Goal: Information Seeking & Learning: Learn about a topic

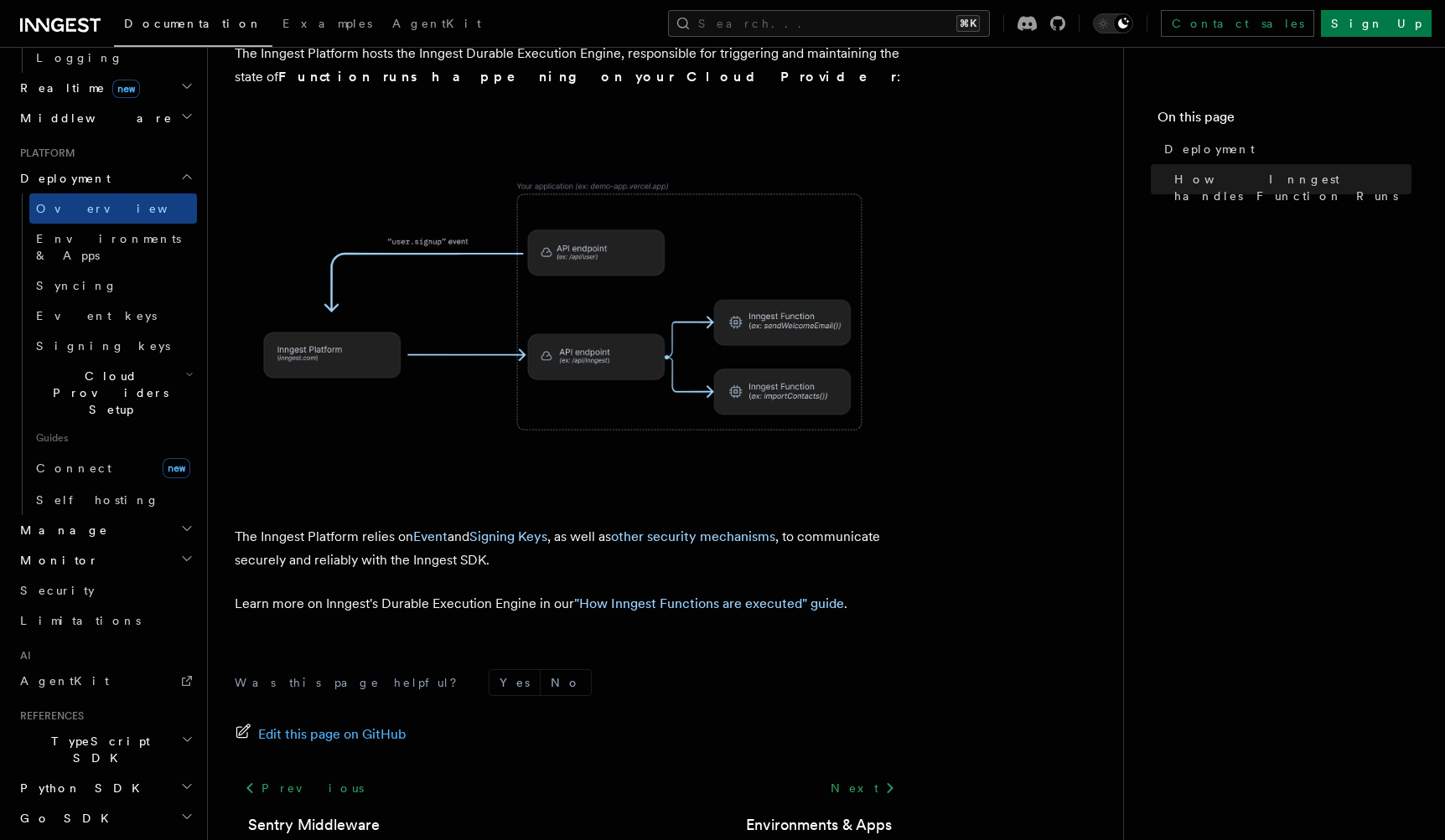
scroll to position [589, 0]
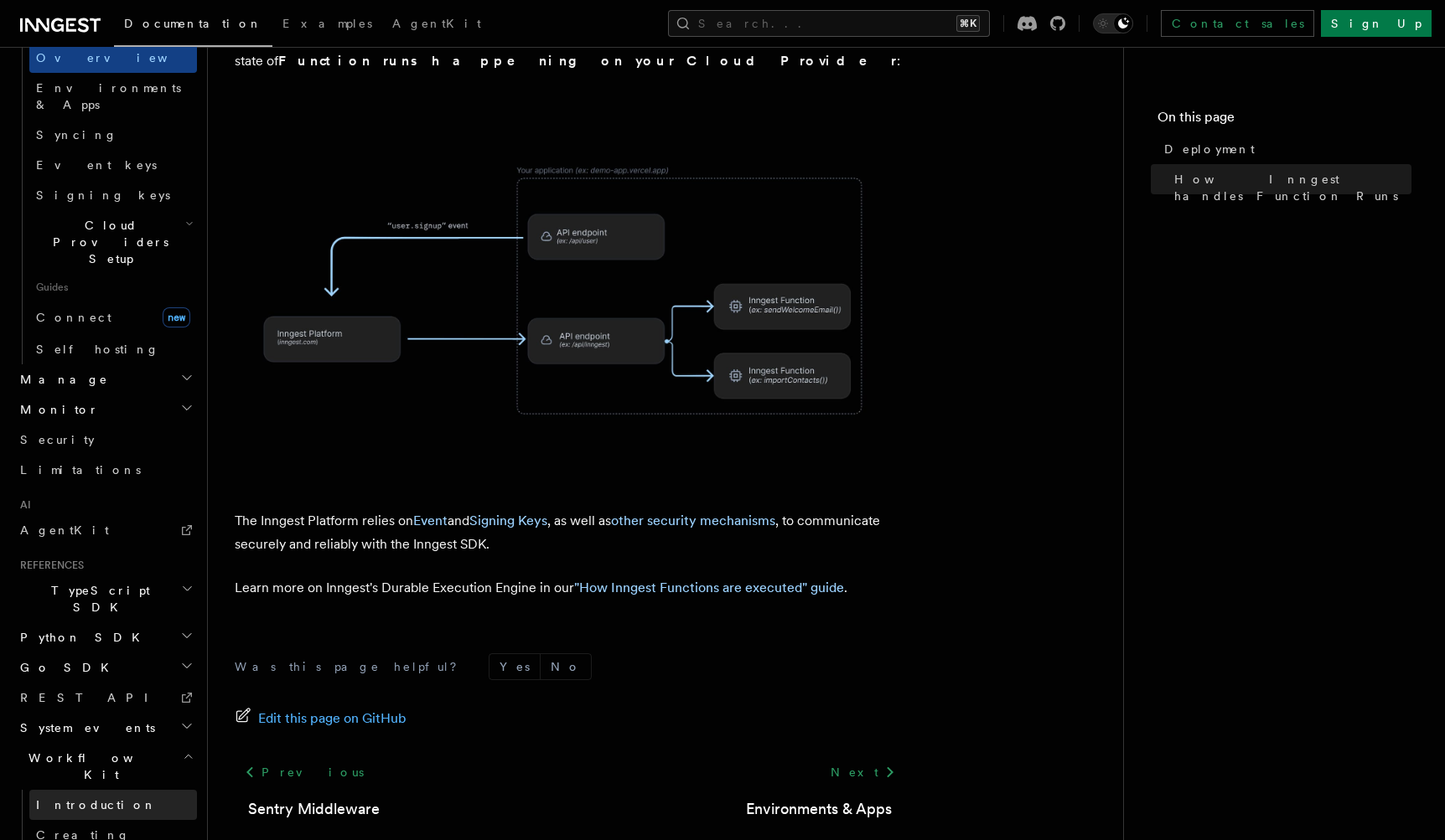
click at [86, 798] on span "Introduction" at bounding box center [96, 804] width 121 height 13
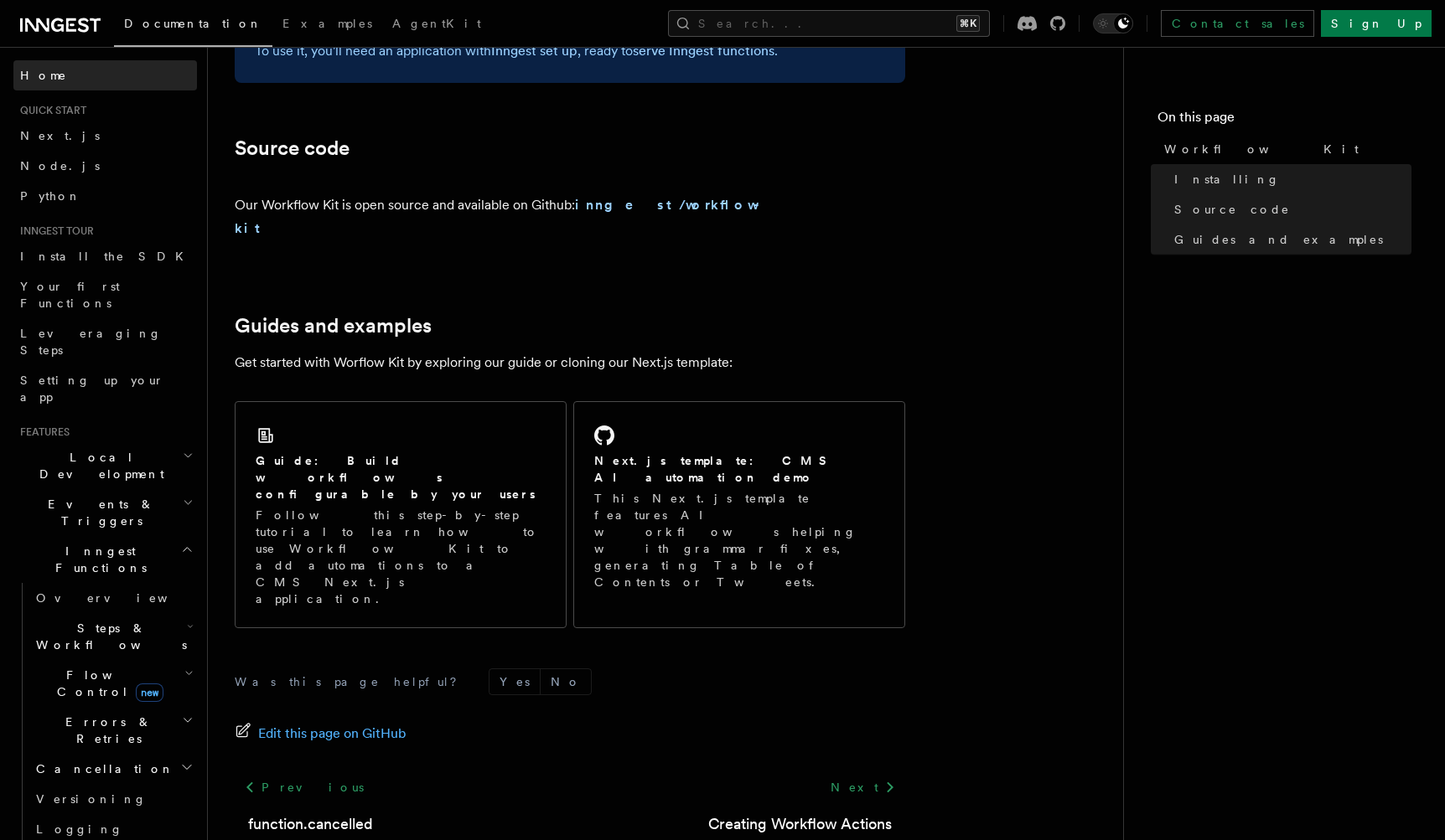
click at [54, 74] on link "Home" at bounding box center [105, 75] width 184 height 30
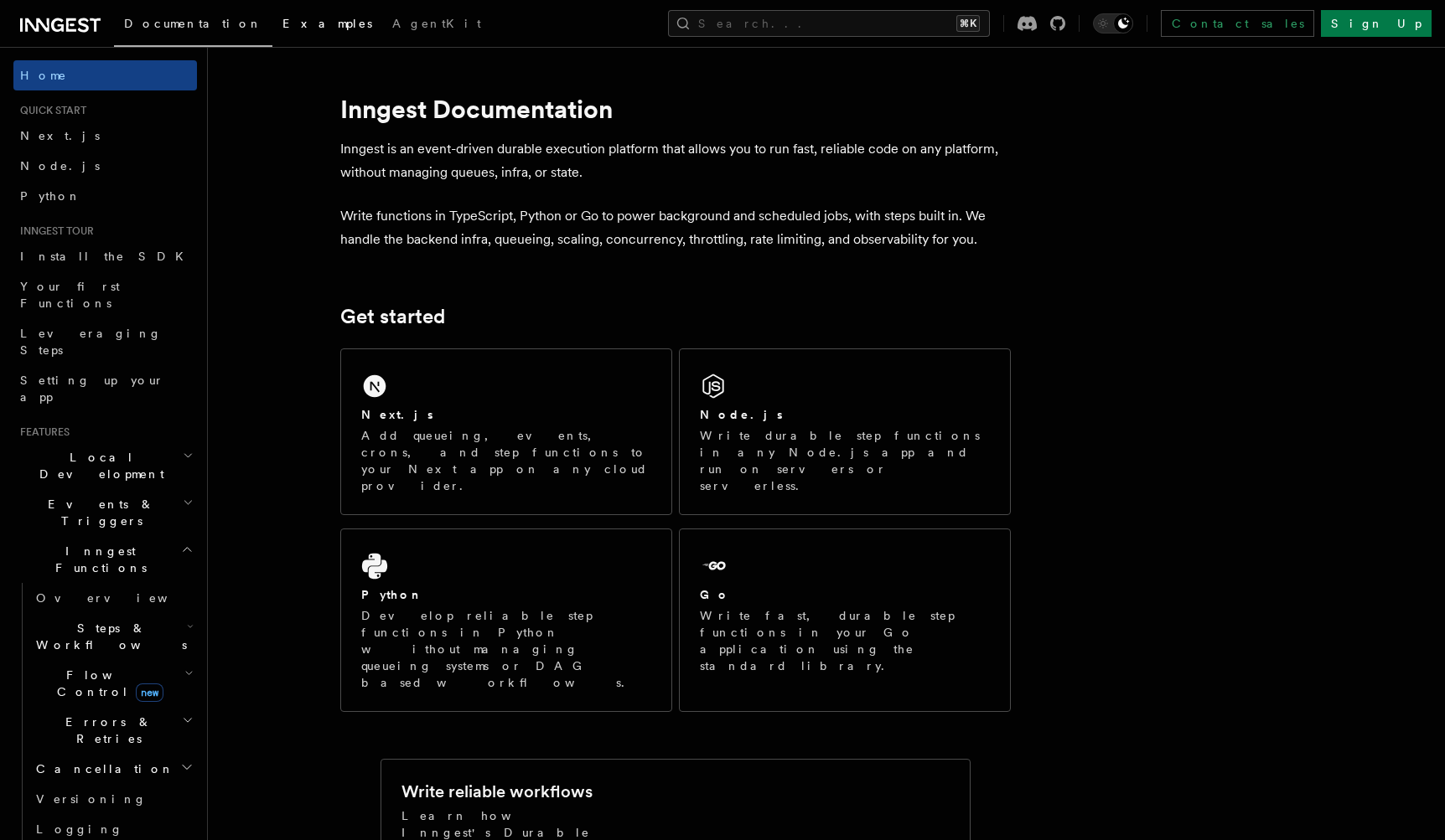
click at [283, 29] on span "Examples" at bounding box center [327, 23] width 89 height 13
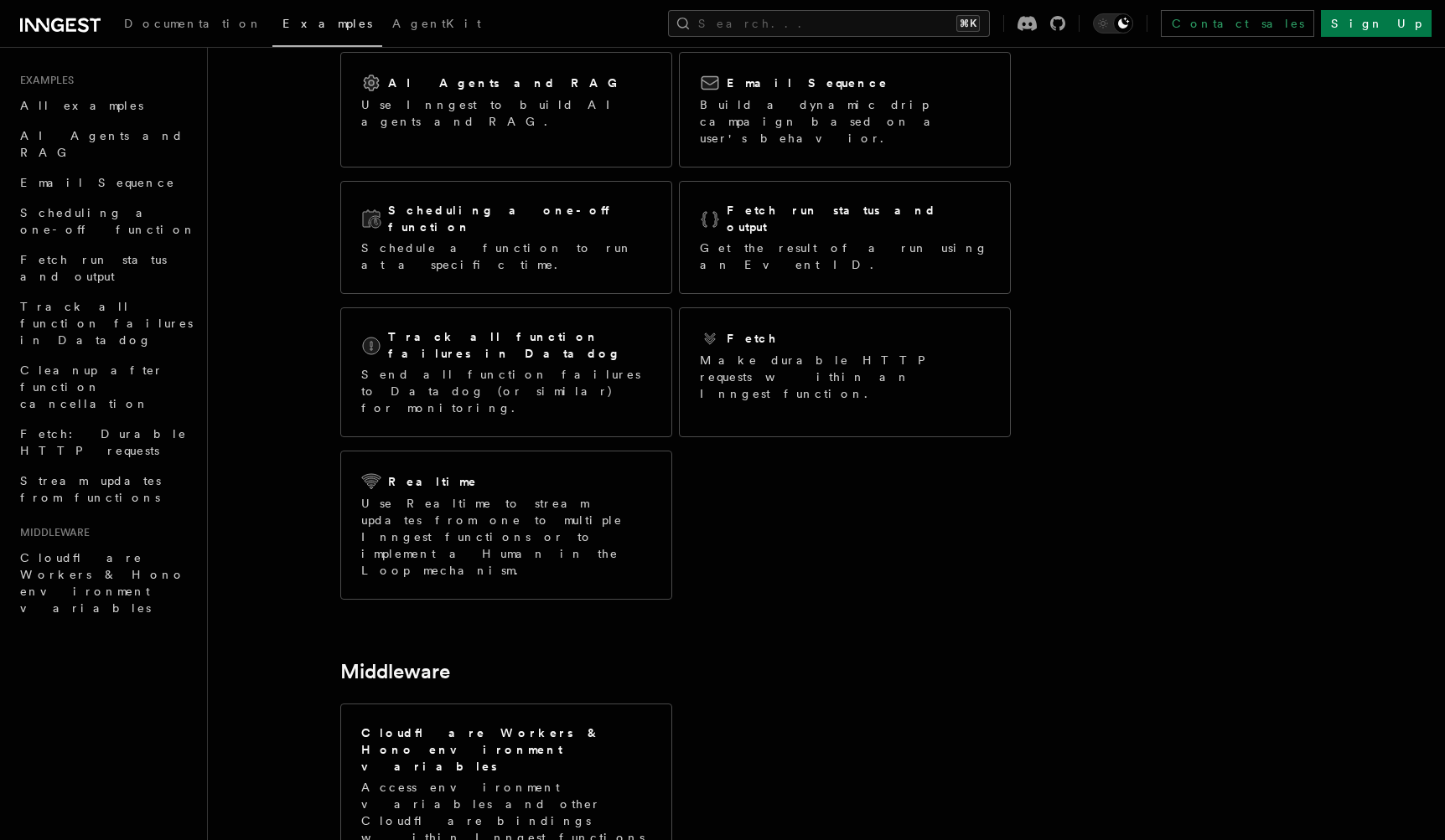
scroll to position [127, 0]
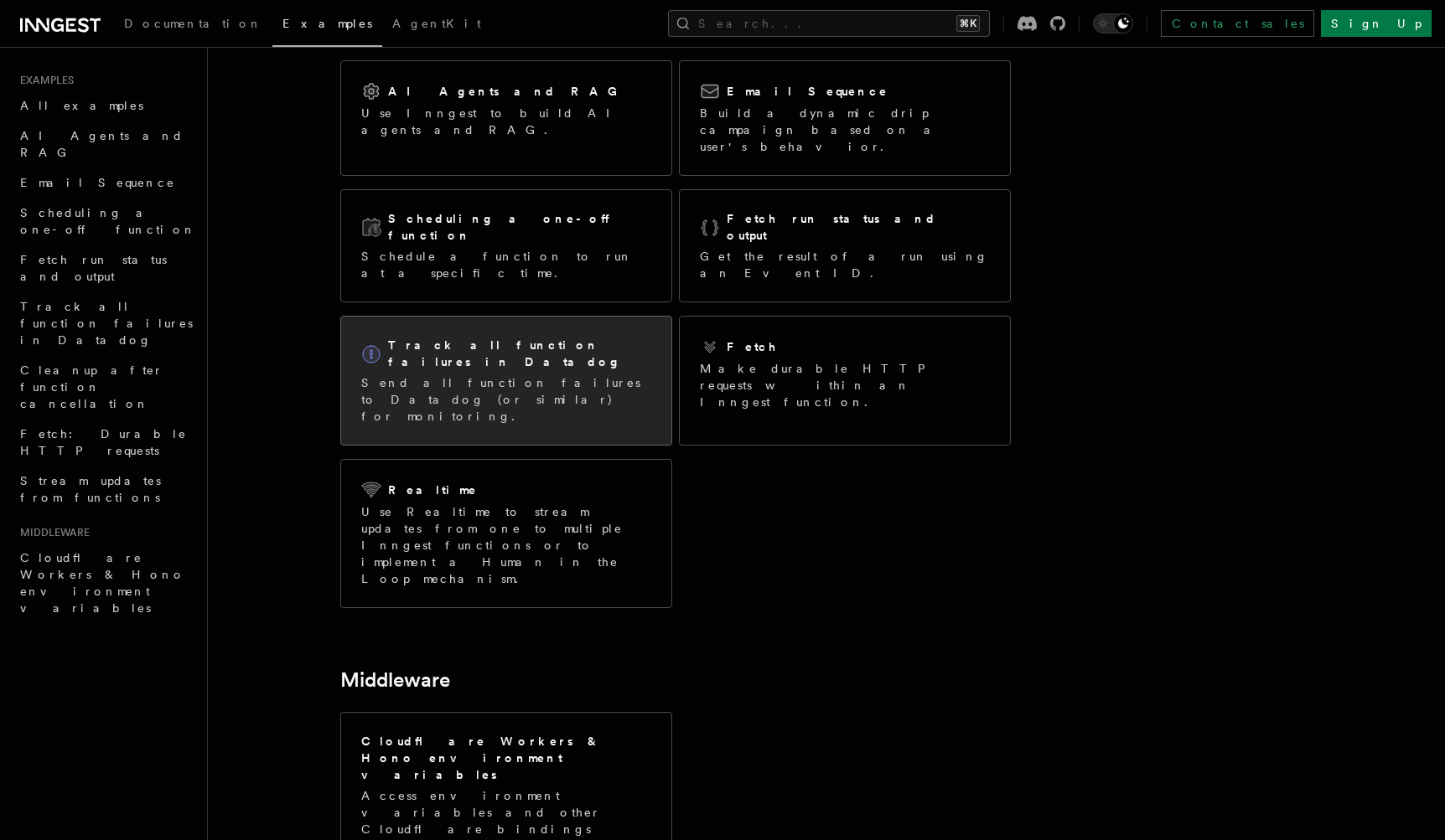
click at [418, 374] on p "Send all function failures to Datadog (or similar) for monitoring." at bounding box center [507, 400] width 290 height 50
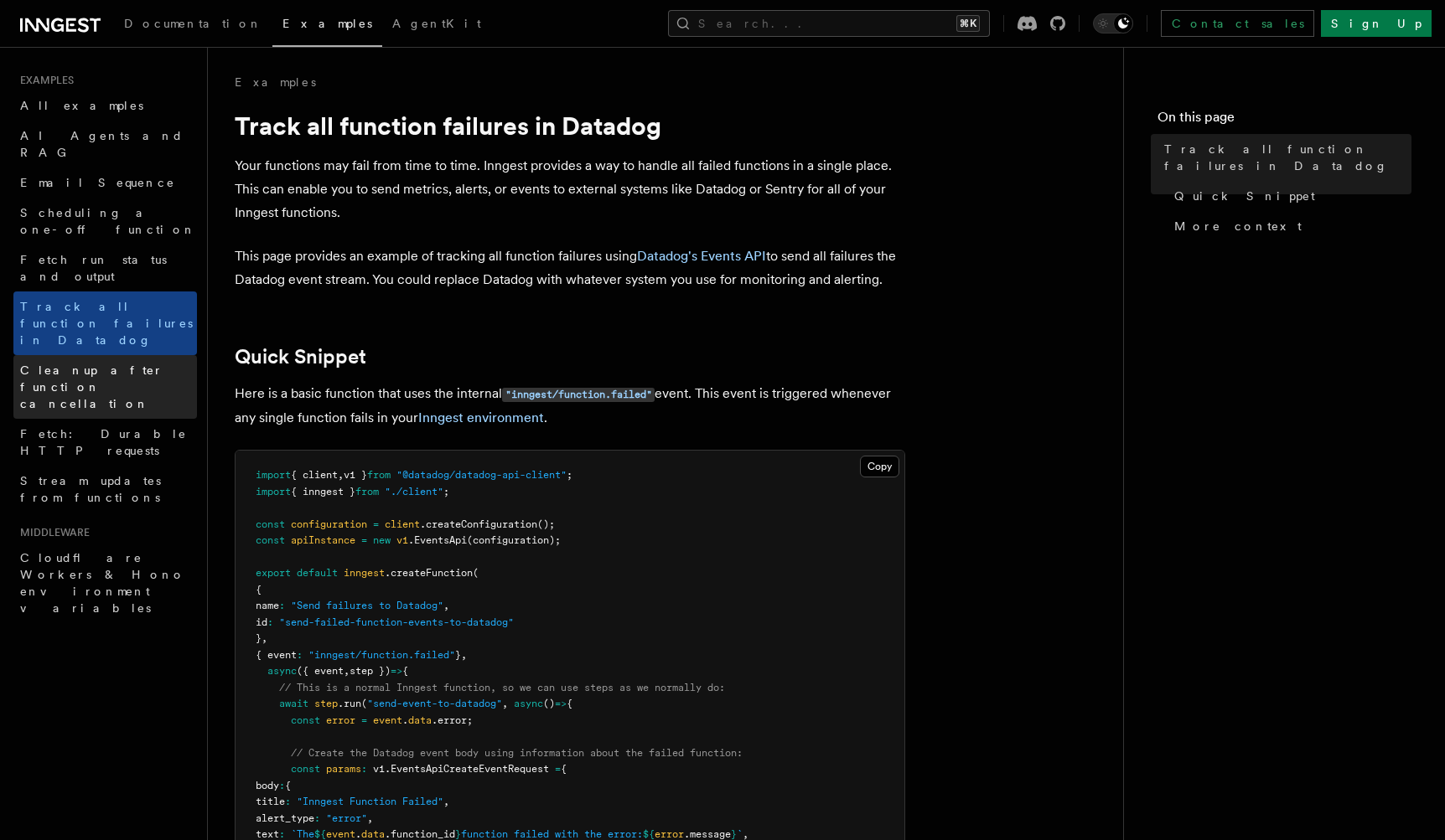
click at [108, 361] on span "Cleanup after function cancellation" at bounding box center [108, 387] width 177 height 50
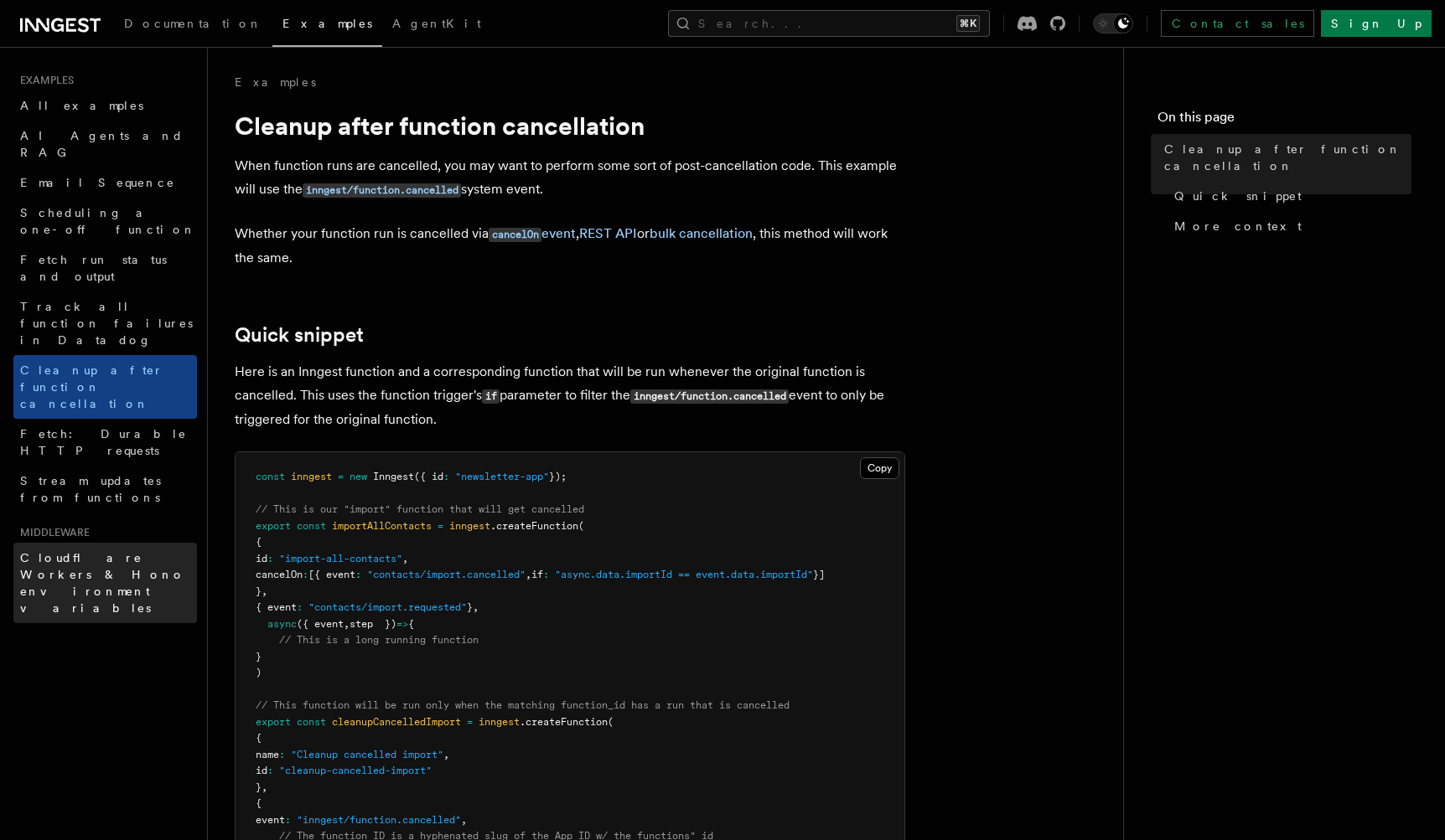
click at [65, 551] on span "Cloudflare Workers & Hono environment variables" at bounding box center [102, 583] width 165 height 63
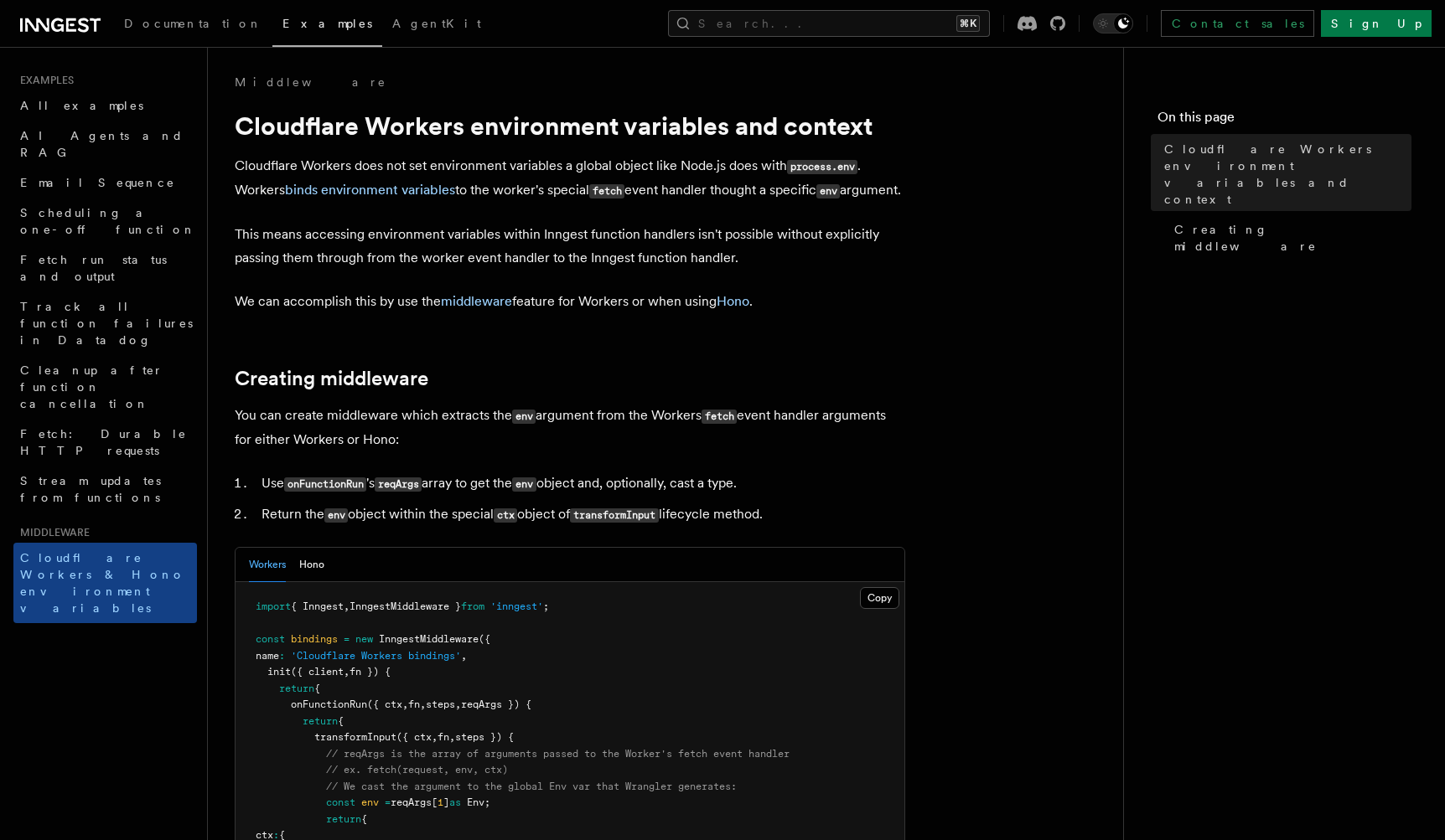
click at [69, 26] on icon at bounding box center [60, 24] width 81 height 20
